Goal: Task Accomplishment & Management: Use online tool/utility

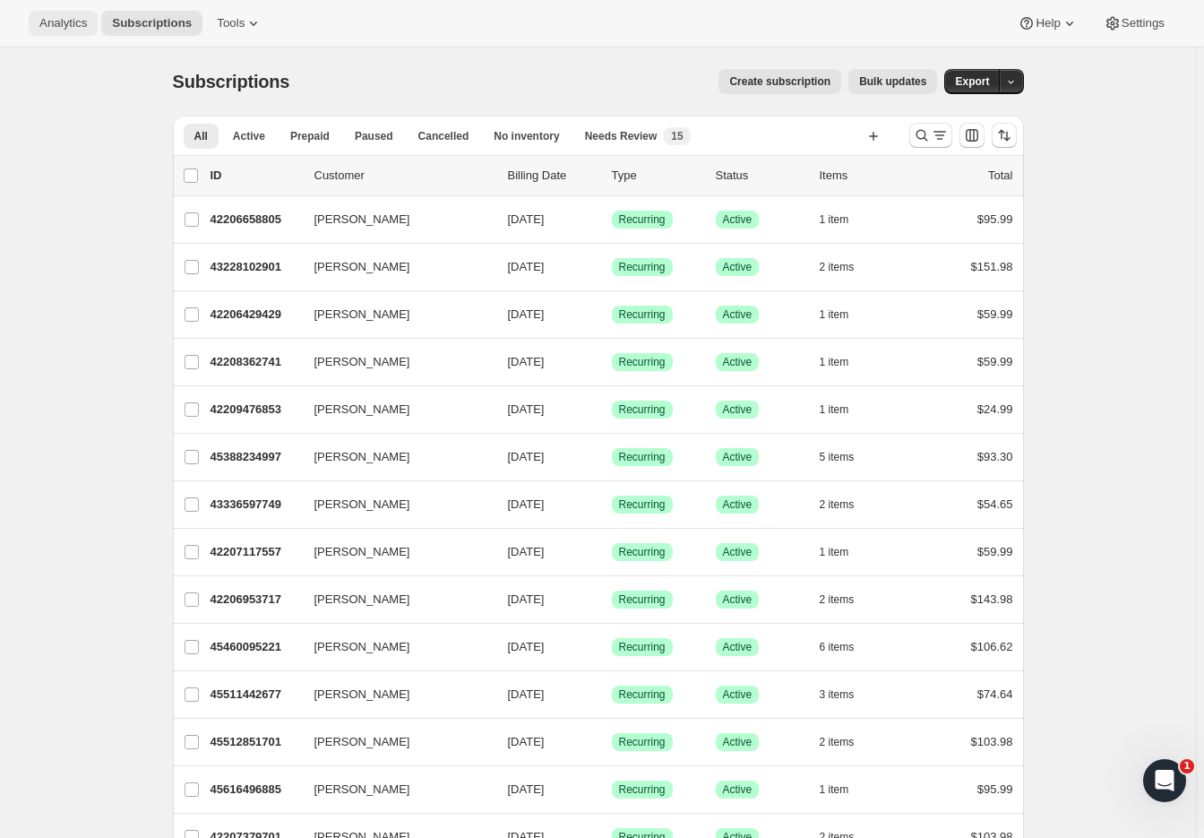
click at [61, 20] on span "Analytics" at bounding box center [62, 23] width 47 height 14
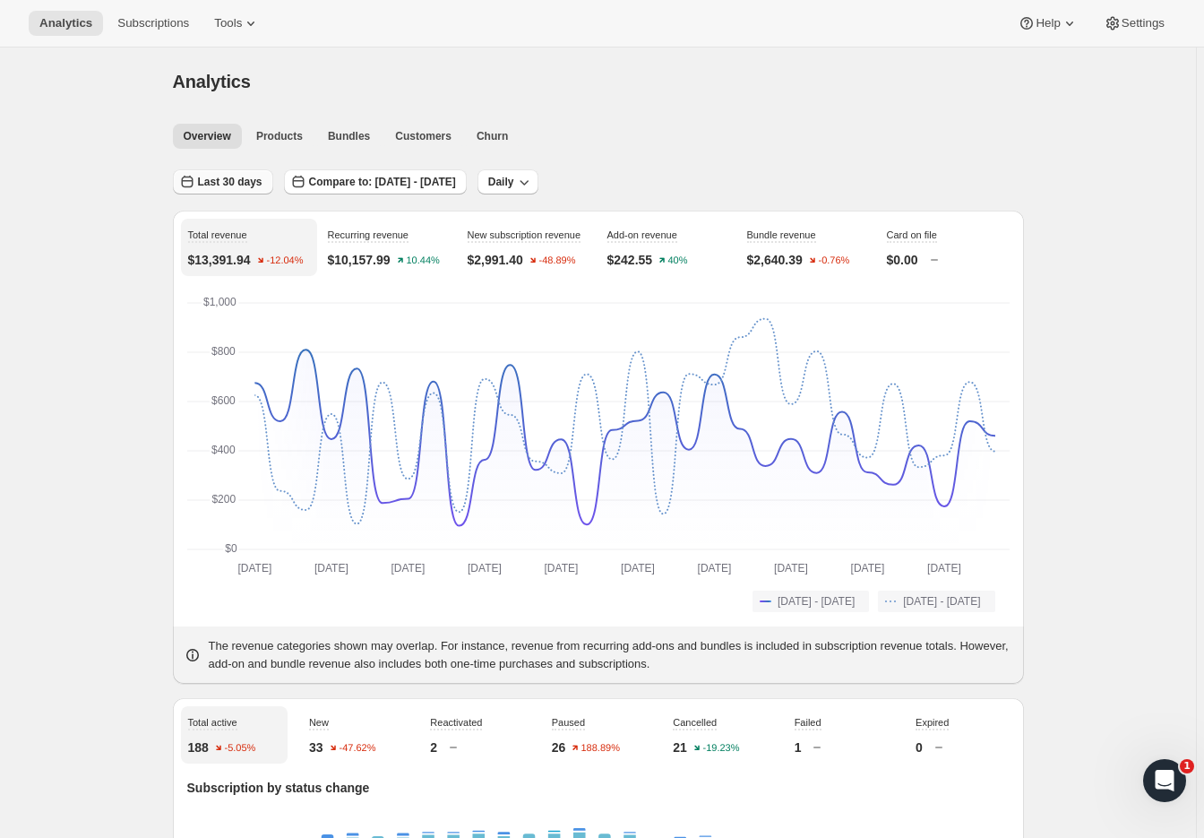
click at [220, 183] on span "Last 30 days" at bounding box center [230, 182] width 65 height 14
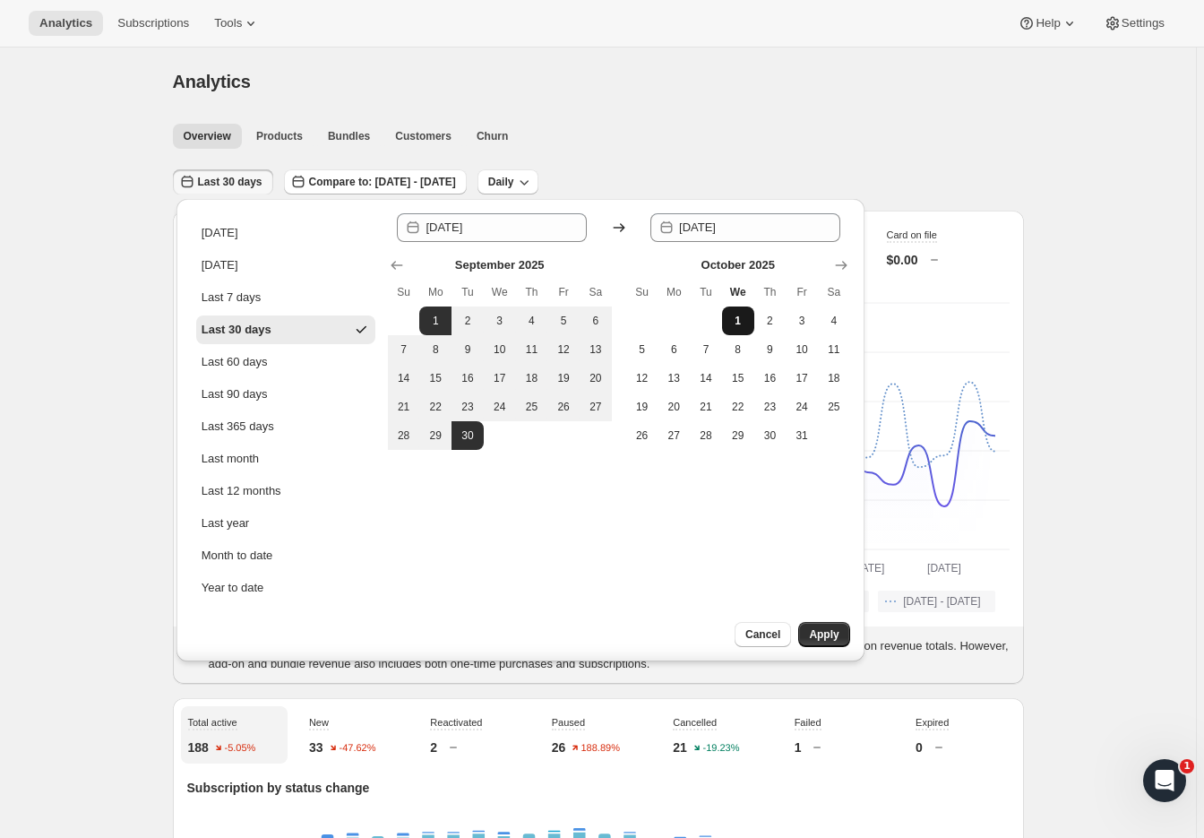
click at [731, 312] on button "1" at bounding box center [738, 320] width 32 height 29
type input "[DATE]"
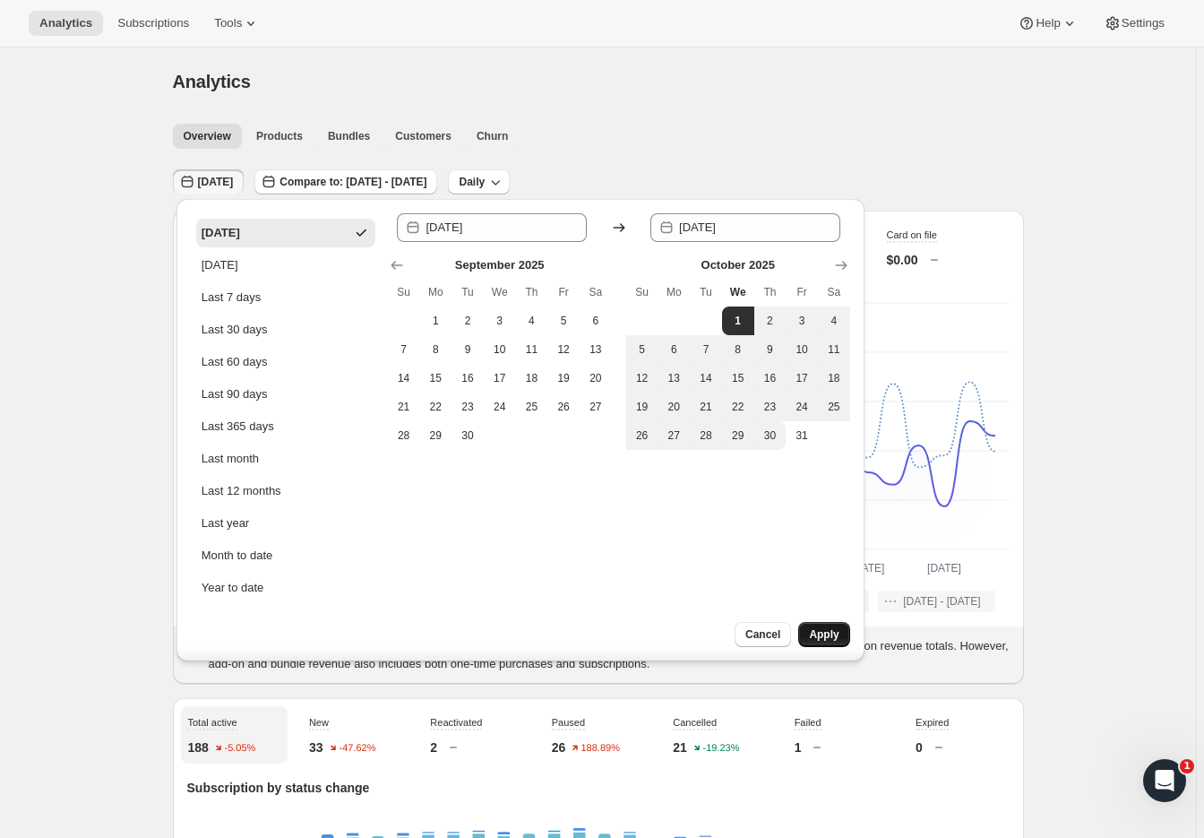
click at [840, 634] on button "Apply" at bounding box center [823, 634] width 51 height 25
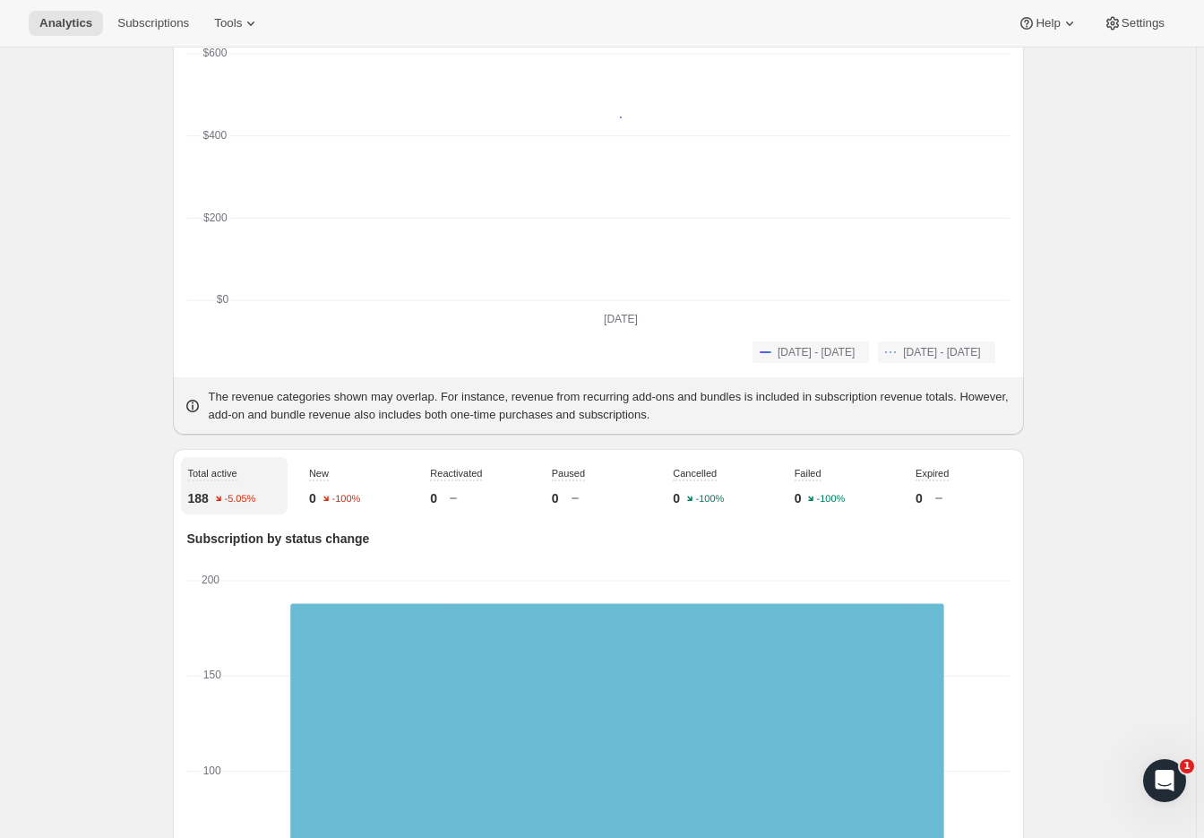
scroll to position [287, 0]
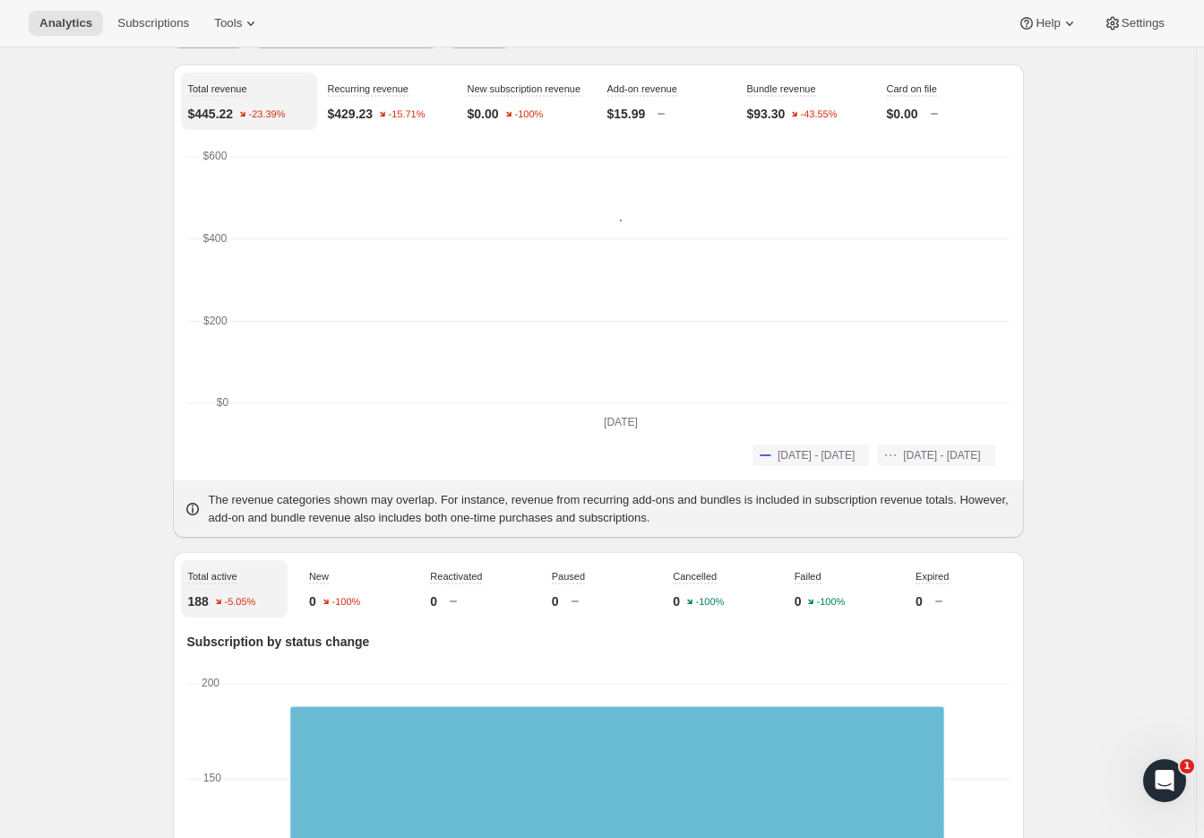
scroll to position [0, 0]
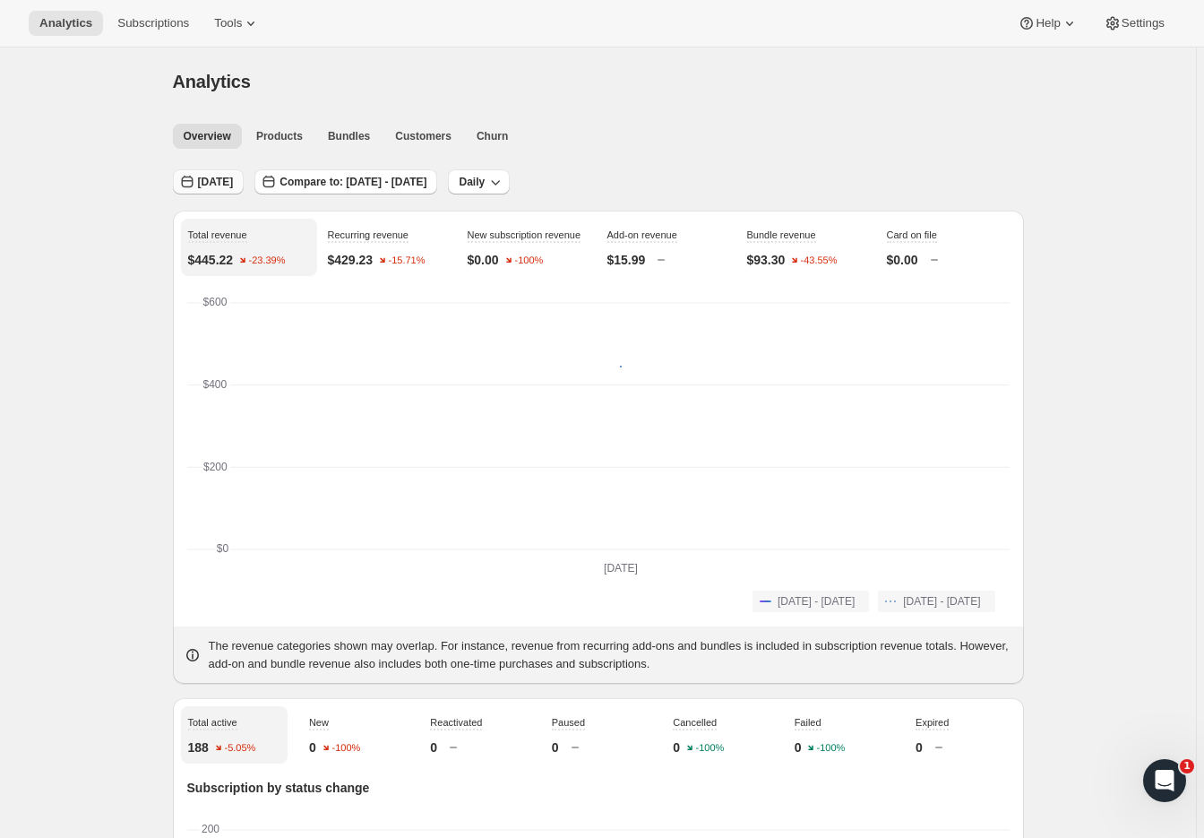
click at [203, 181] on span "[DATE]" at bounding box center [216, 182] width 36 height 14
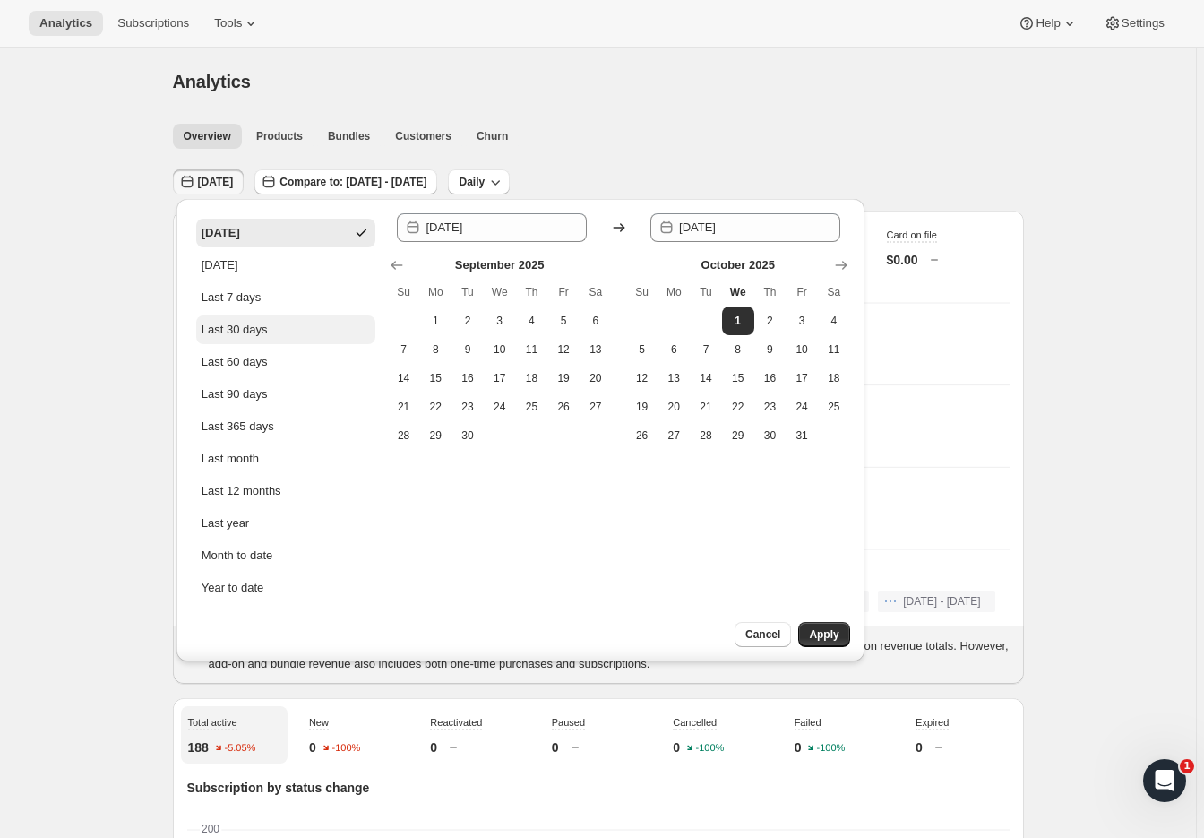
click at [220, 328] on div "Last 30 days" at bounding box center [235, 330] width 66 height 18
type input "[DATE]"
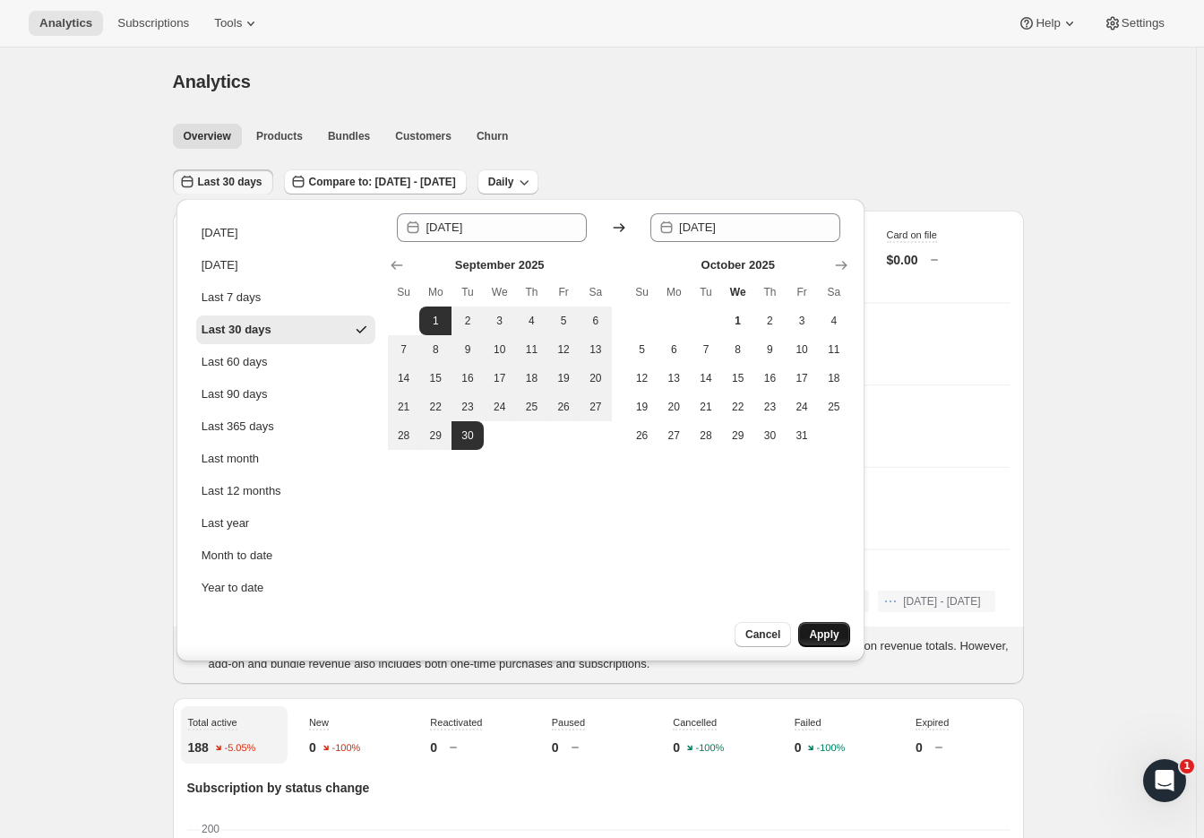
click at [821, 633] on span "Apply" at bounding box center [824, 634] width 30 height 14
